Goal: Navigation & Orientation: Find specific page/section

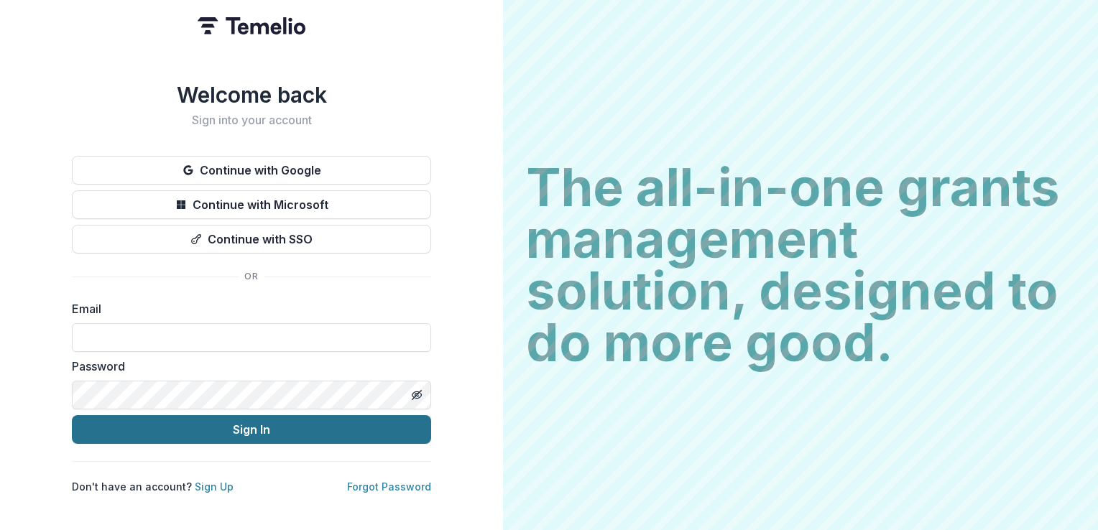
type input "**********"
click at [244, 420] on button "Sign In" at bounding box center [251, 429] width 359 height 29
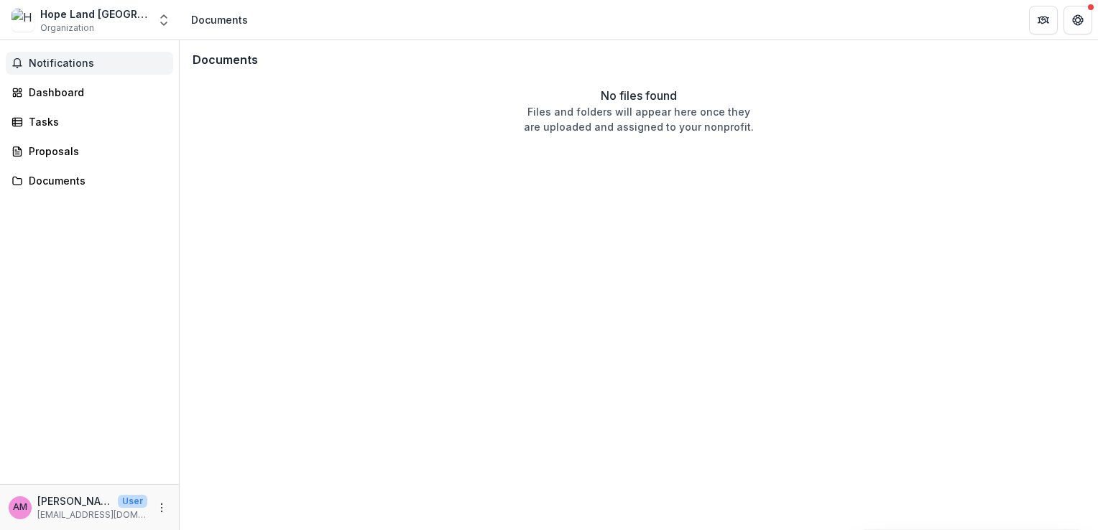
click at [71, 62] on span "Notifications" at bounding box center [98, 63] width 139 height 12
click at [63, 92] on div "Dashboard" at bounding box center [95, 92] width 133 height 15
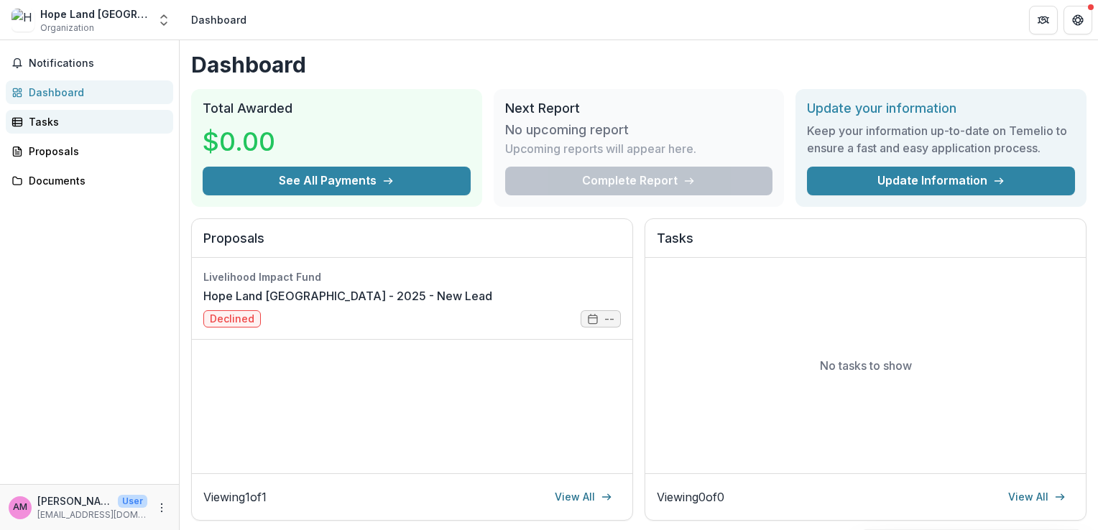
click at [47, 126] on div "Tasks" at bounding box center [95, 121] width 133 height 15
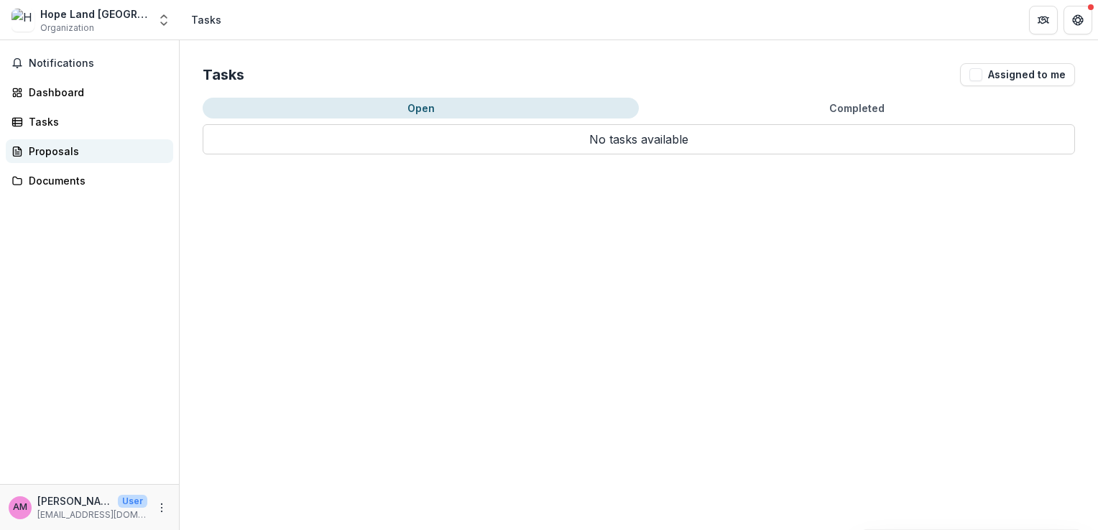
click at [55, 149] on div "Proposals" at bounding box center [95, 151] width 133 height 15
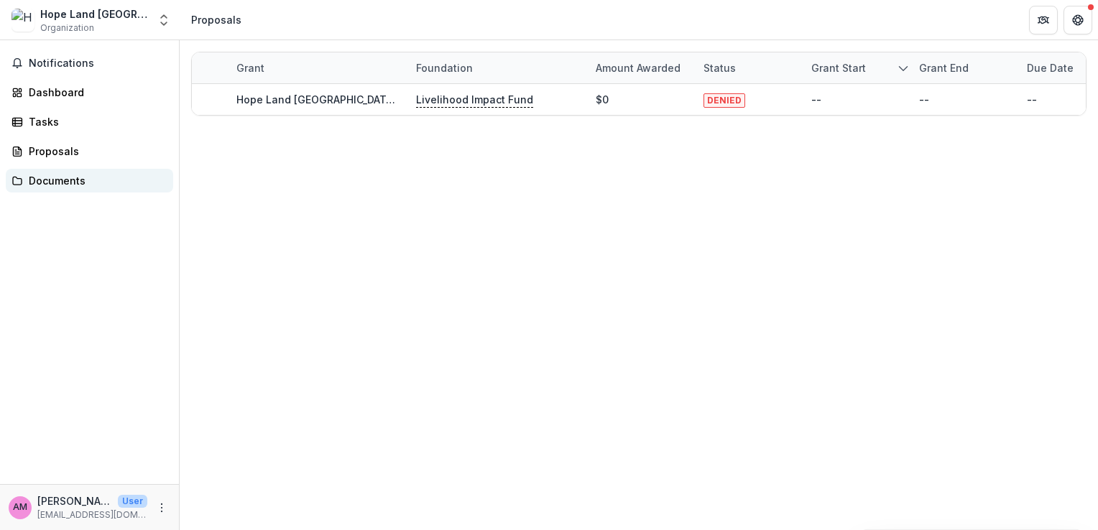
click at [47, 177] on div "Documents" at bounding box center [95, 180] width 133 height 15
